Goal: Complete application form: Complete application form

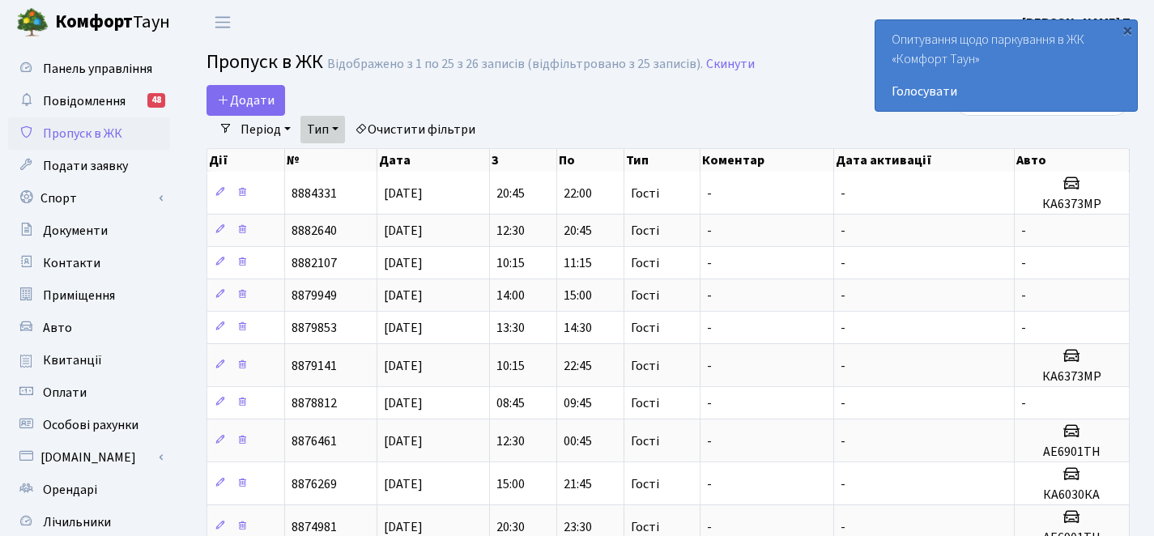
select select "25"
click at [236, 99] on span "Додати" at bounding box center [245, 100] width 57 height 18
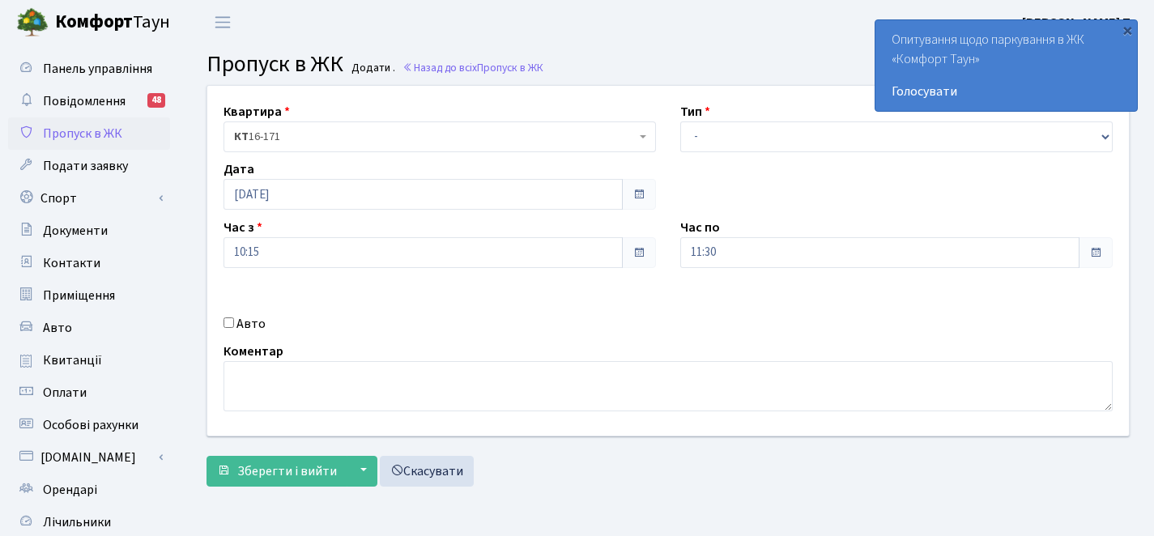
click at [229, 325] on input "Авто" at bounding box center [228, 322] width 11 height 11
checkbox input "true"
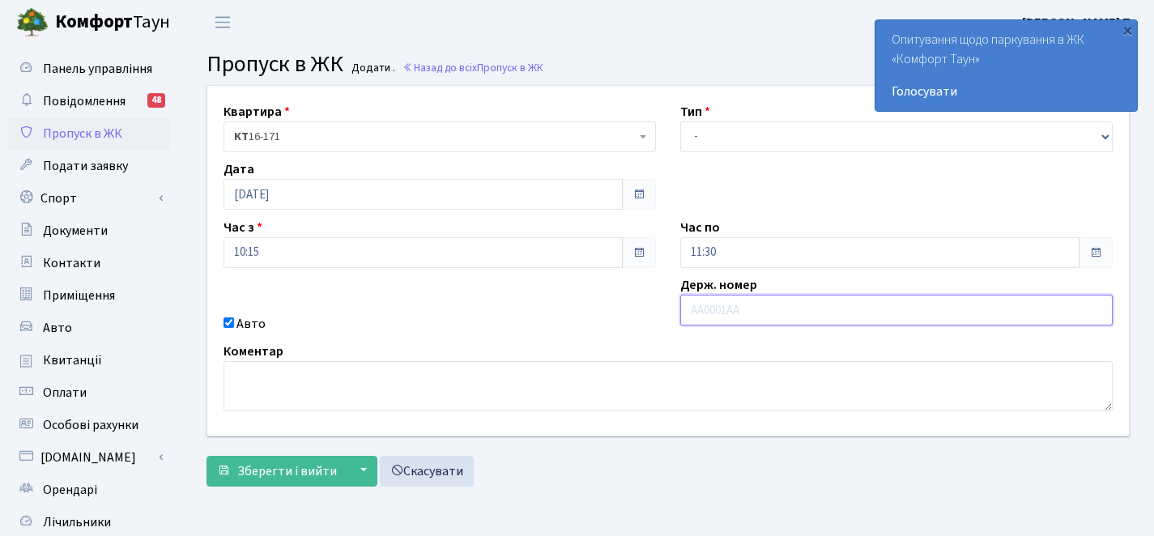
click at [873, 309] on input "text" at bounding box center [896, 310] width 432 height 31
paste input "ВН2838ЕМ"
type input "ВН2838ЕМ"
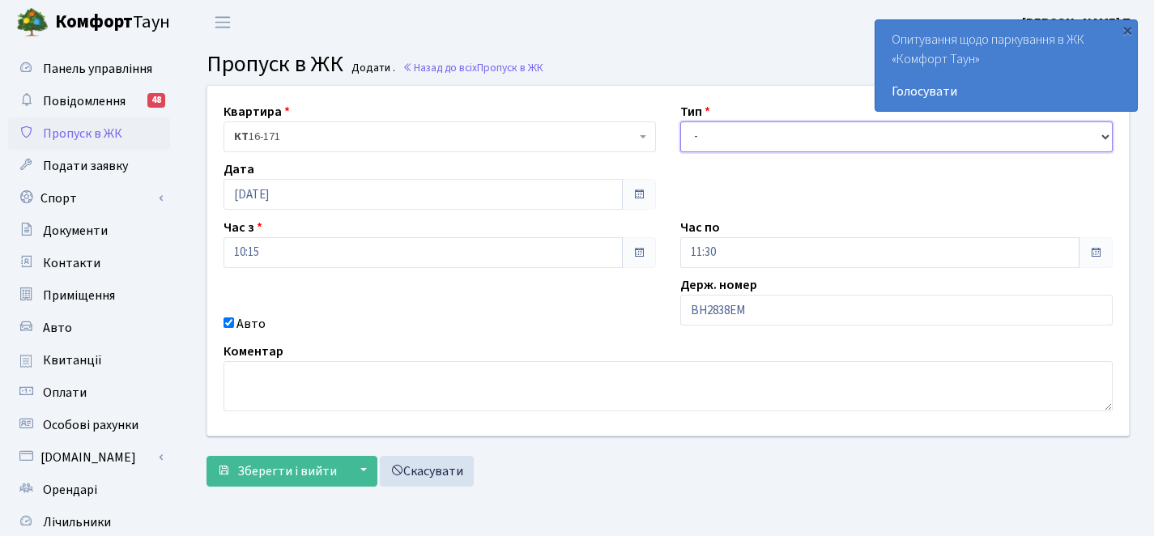
click at [687, 143] on select "- Доставка Таксі Гості Сервіс" at bounding box center [896, 136] width 432 height 31
select select "3"
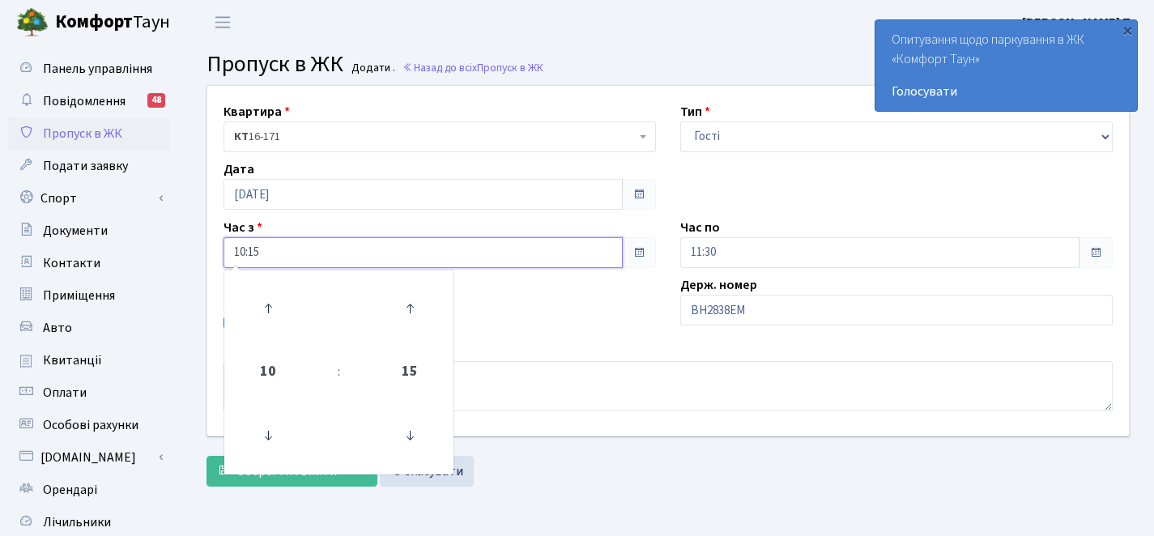
click at [309, 259] on input "10:15" at bounding box center [422, 252] width 399 height 31
click at [259, 304] on icon at bounding box center [268, 309] width 44 height 44
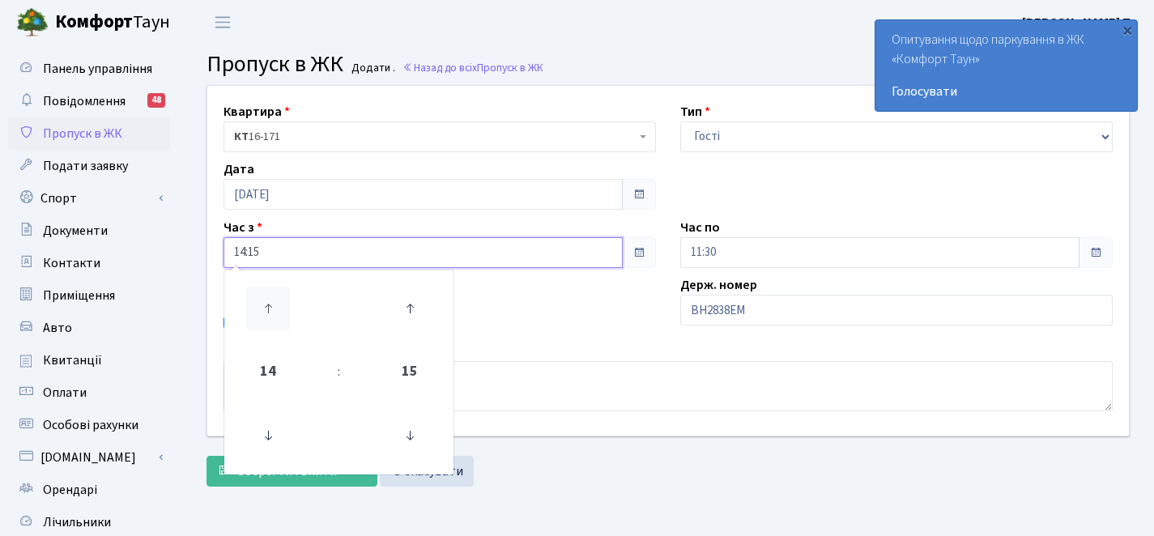
click at [259, 304] on icon at bounding box center [268, 309] width 44 height 44
click at [270, 433] on icon at bounding box center [268, 436] width 44 height 44
type input "15:15"
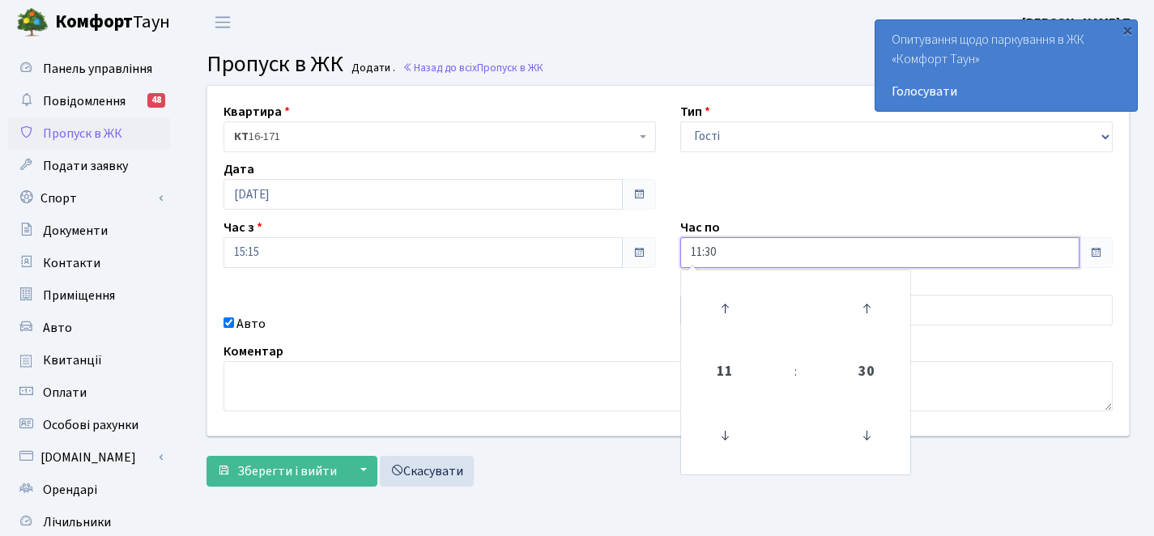
click at [784, 249] on input "11:30" at bounding box center [879, 252] width 399 height 31
click at [721, 314] on icon at bounding box center [725, 309] width 44 height 44
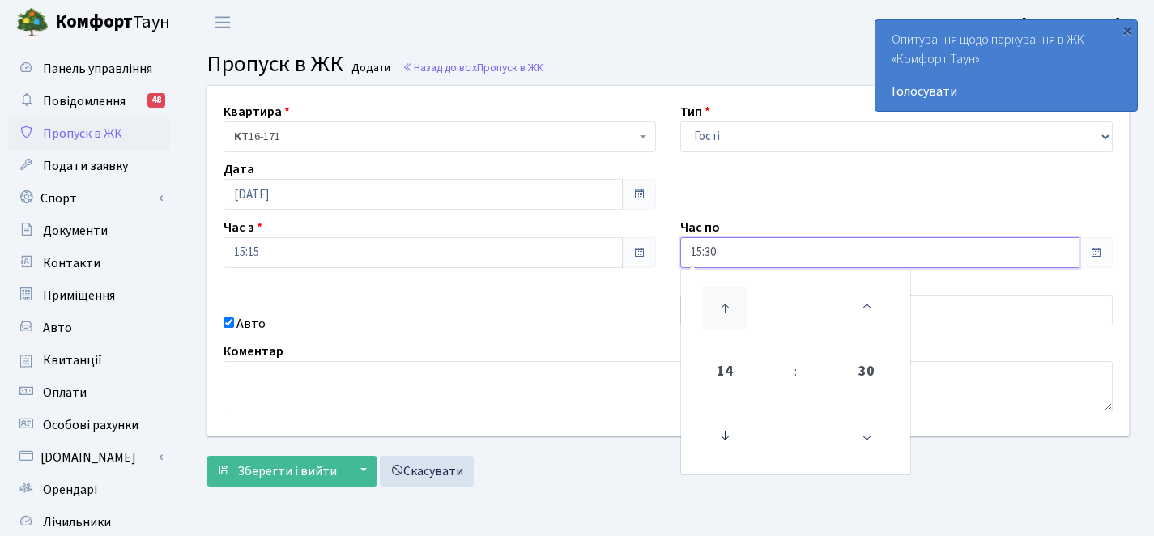
click at [721, 314] on icon at bounding box center [725, 309] width 44 height 44
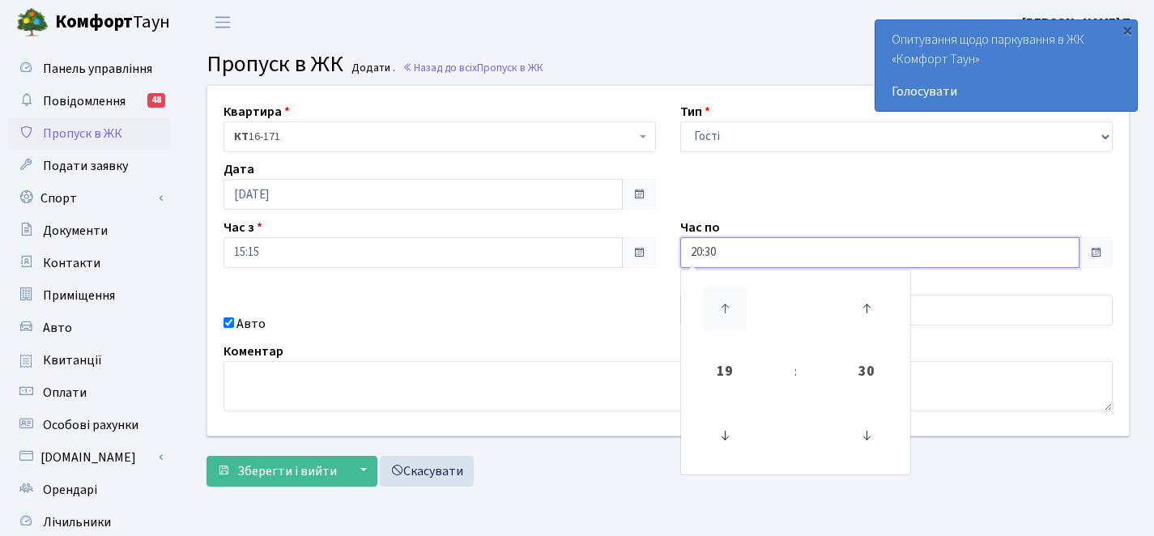
click at [721, 314] on icon at bounding box center [725, 309] width 44 height 44
type input "00:30"
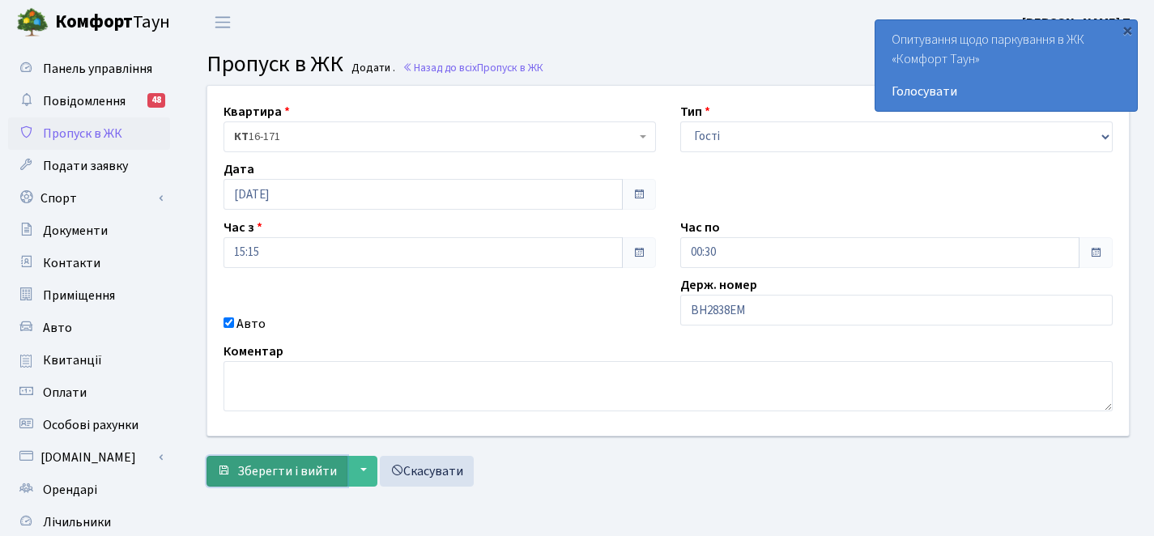
click at [290, 466] on span "Зберегти і вийти" at bounding box center [287, 471] width 100 height 18
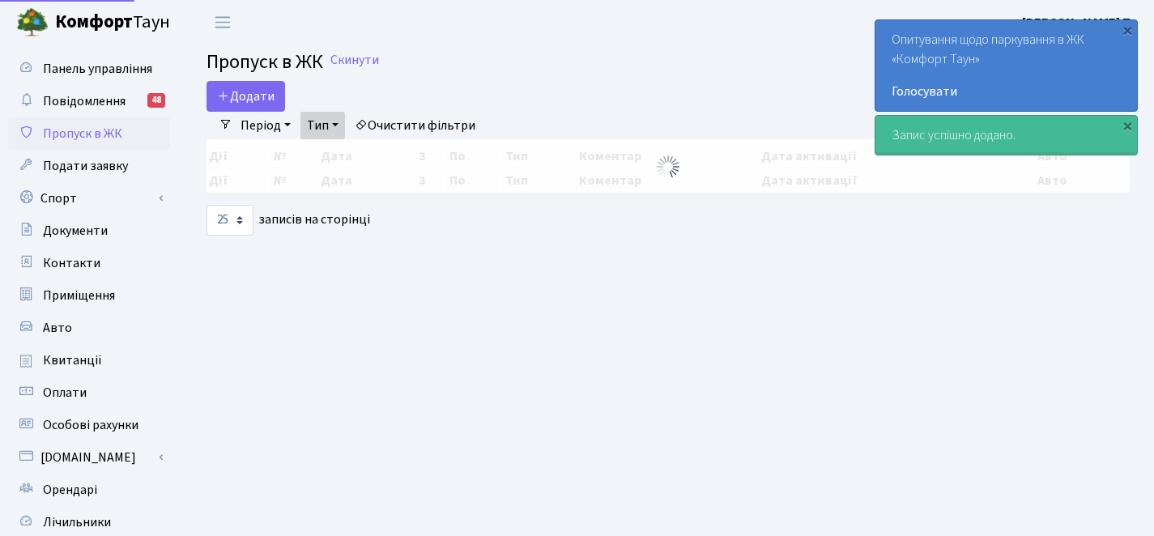
select select "25"
